Goal: Information Seeking & Learning: Understand process/instructions

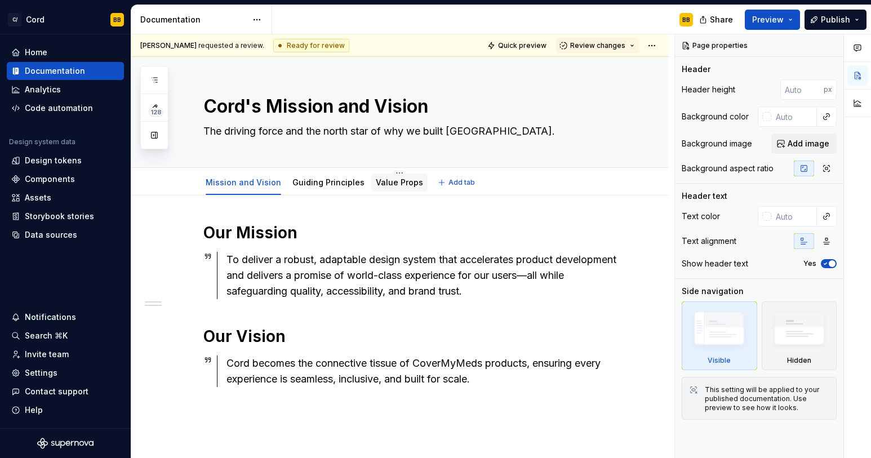
click at [413, 190] on div "Value Props" at bounding box center [399, 183] width 56 height 18
click at [402, 185] on link "Value Props" at bounding box center [399, 183] width 47 height 10
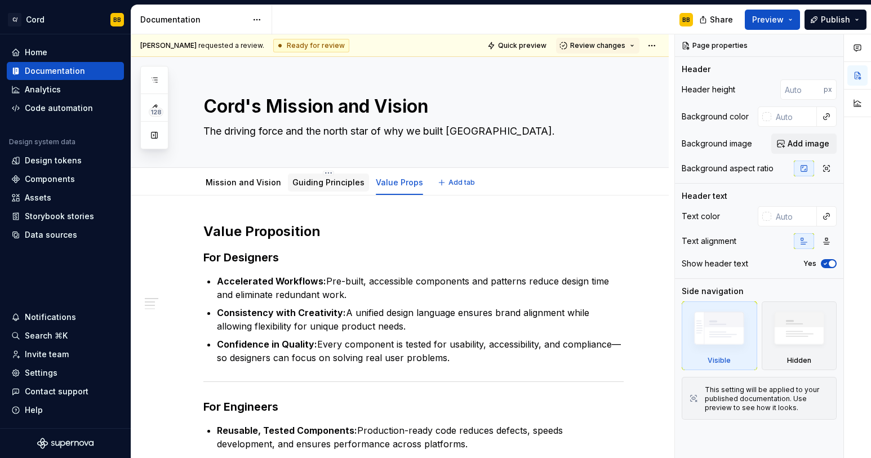
click at [318, 188] on div "Guiding Principles" at bounding box center [328, 182] width 72 height 11
click at [312, 181] on link "Guiding Principles" at bounding box center [328, 183] width 72 height 10
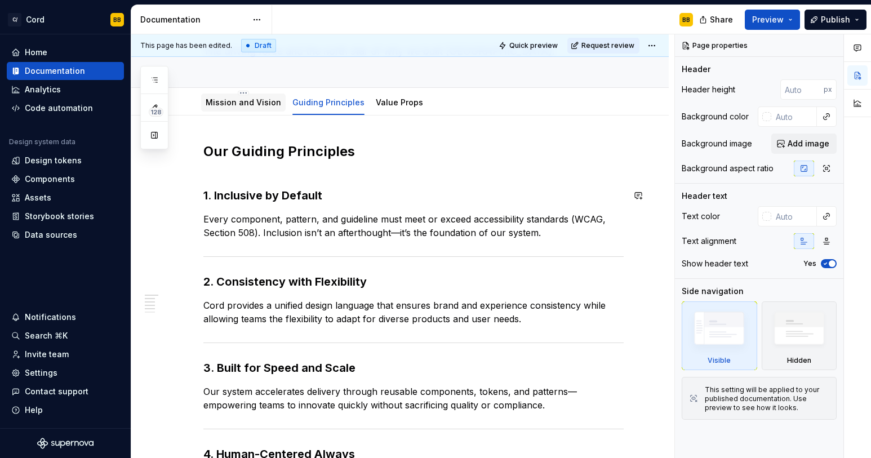
scroll to position [79, 0]
click at [237, 108] on div "Mission and Vision" at bounding box center [244, 103] width 76 height 11
click at [154, 134] on button "button" at bounding box center [154, 135] width 20 height 20
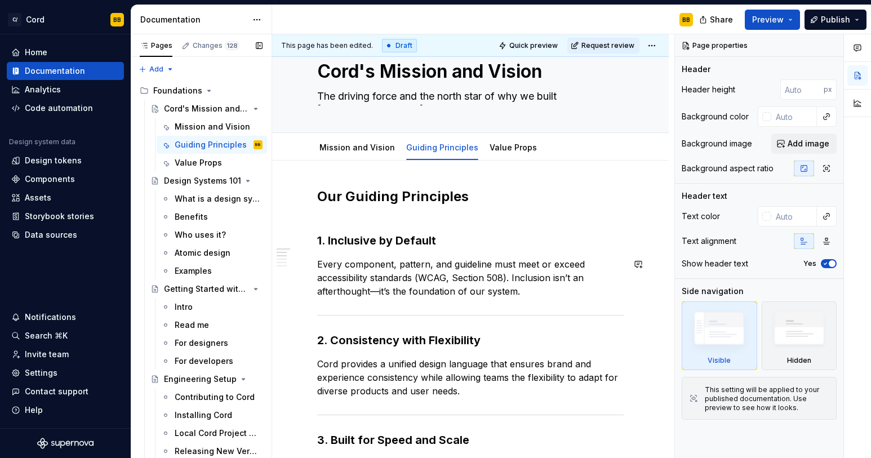
scroll to position [0, 0]
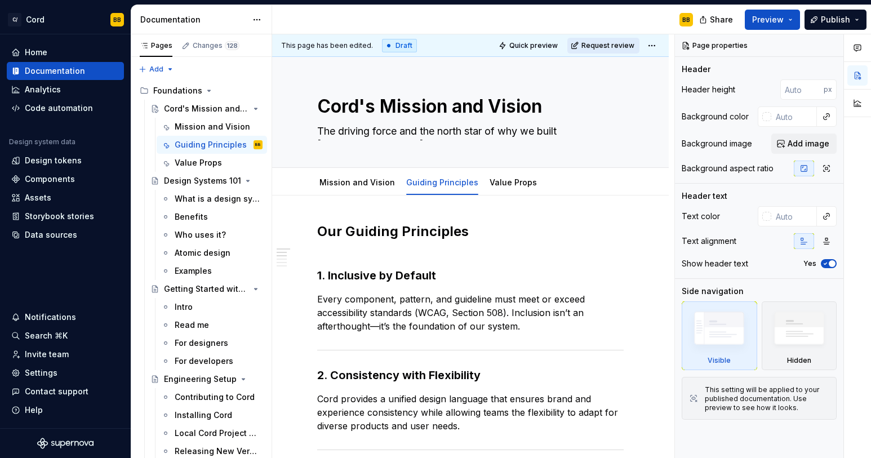
click at [596, 42] on span "Request review" at bounding box center [608, 45] width 53 height 9
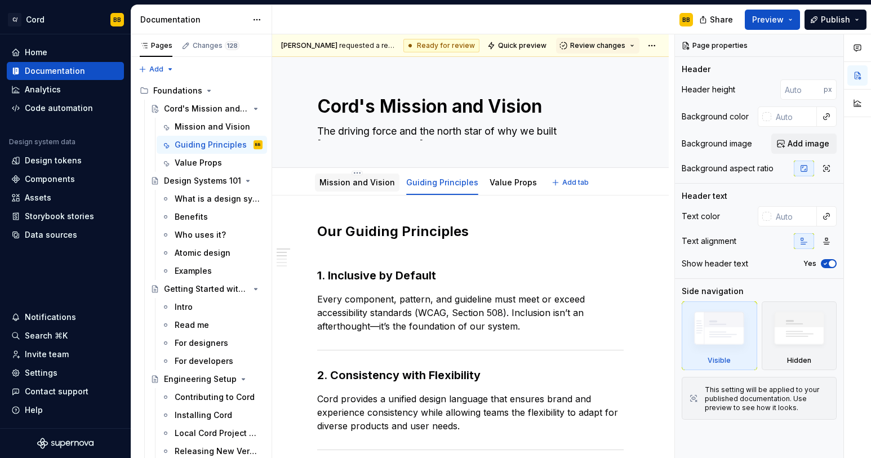
click at [363, 184] on link "Mission and Vision" at bounding box center [358, 183] width 76 height 10
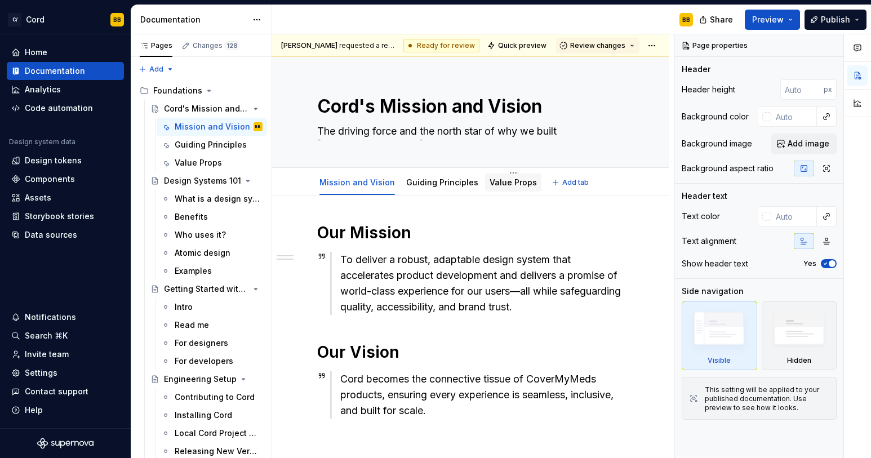
click at [498, 182] on link "Value Props" at bounding box center [513, 183] width 47 height 10
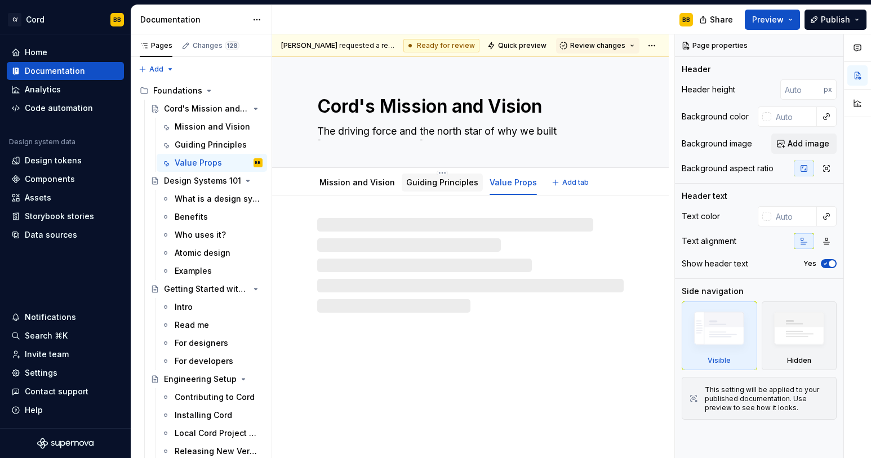
click at [440, 190] on div "Guiding Principles" at bounding box center [442, 183] width 81 height 18
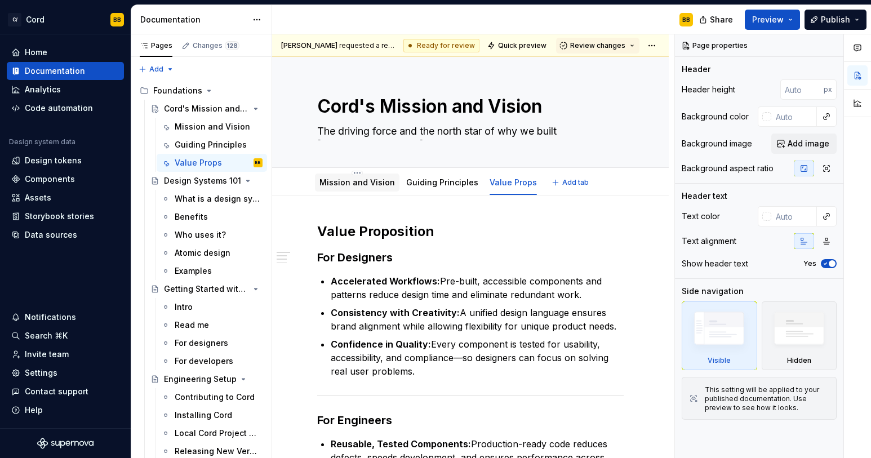
click at [363, 184] on link "Mission and Vision" at bounding box center [358, 183] width 76 height 10
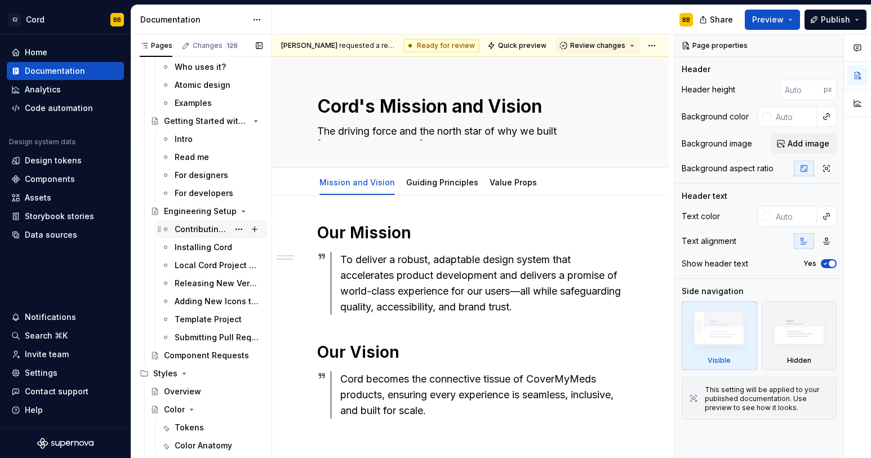
scroll to position [171, 0]
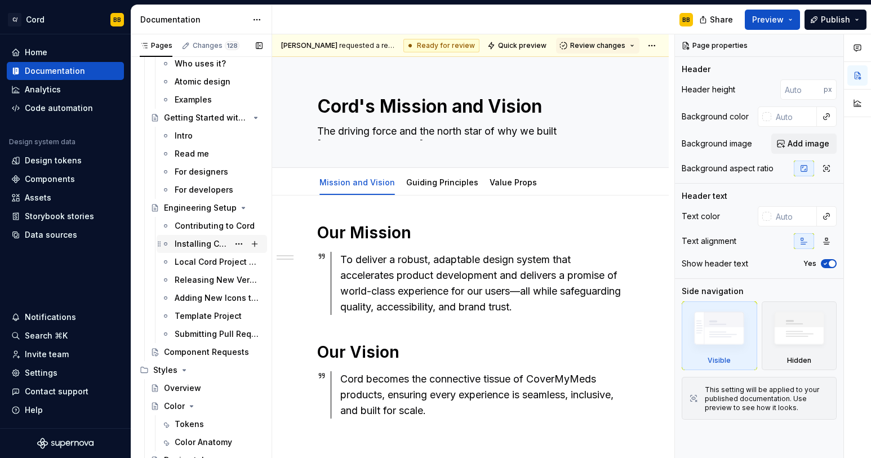
click at [203, 241] on div "Installing Cord" at bounding box center [202, 243] width 54 height 11
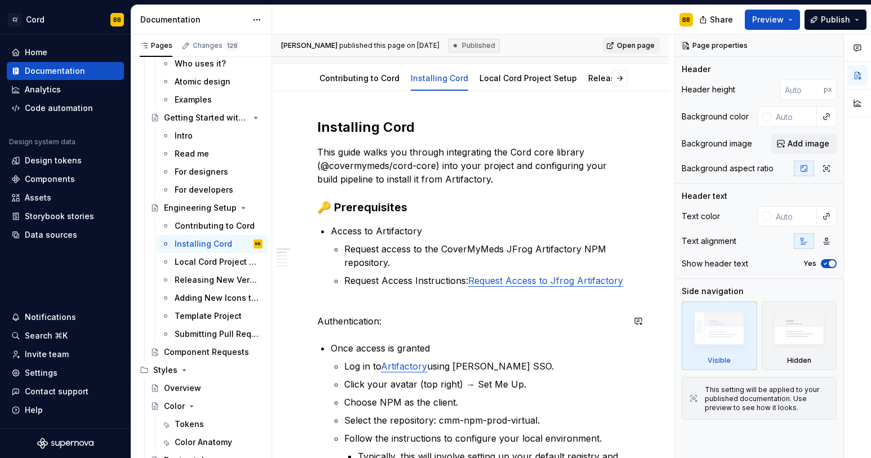
scroll to position [123, 0]
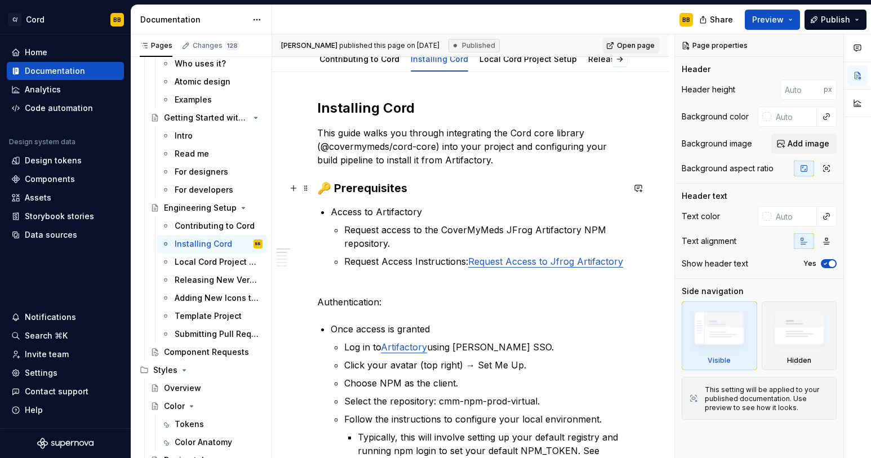
click at [371, 189] on strong "🔑 Prerequisites" at bounding box center [362, 188] width 90 height 14
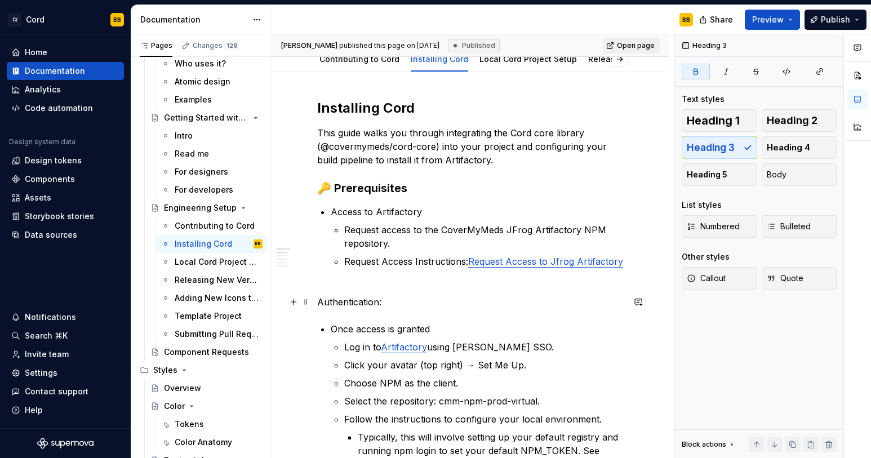
click at [351, 298] on p "Authentication:" at bounding box center [470, 302] width 307 height 14
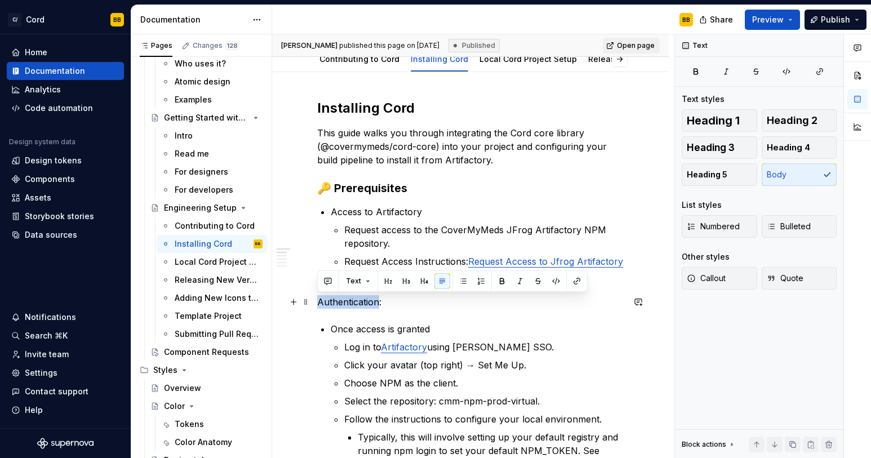
click at [351, 298] on p "Authentication:" at bounding box center [470, 302] width 307 height 14
click at [333, 323] on p "Once access is granted" at bounding box center [477, 329] width 293 height 14
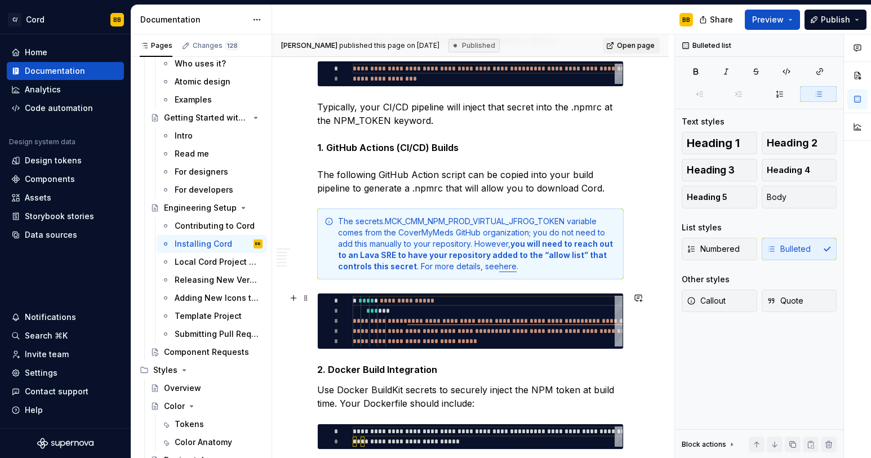
scroll to position [1216, 0]
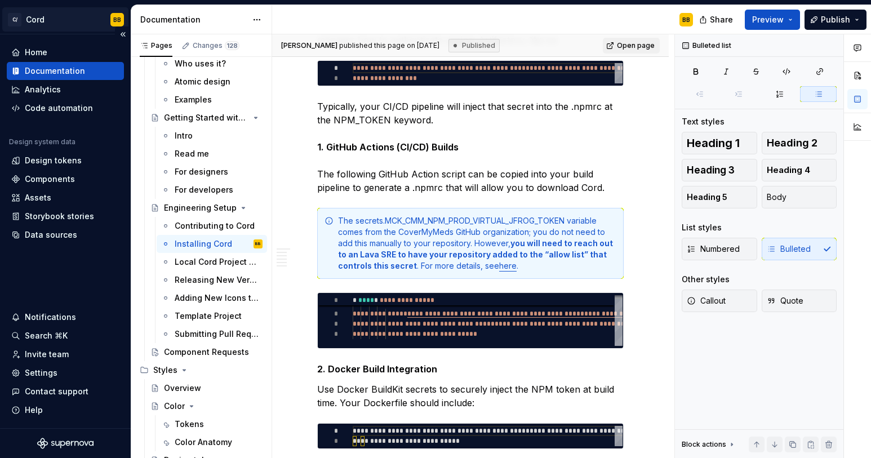
type textarea "*"
